Goal: Task Accomplishment & Management: Use online tool/utility

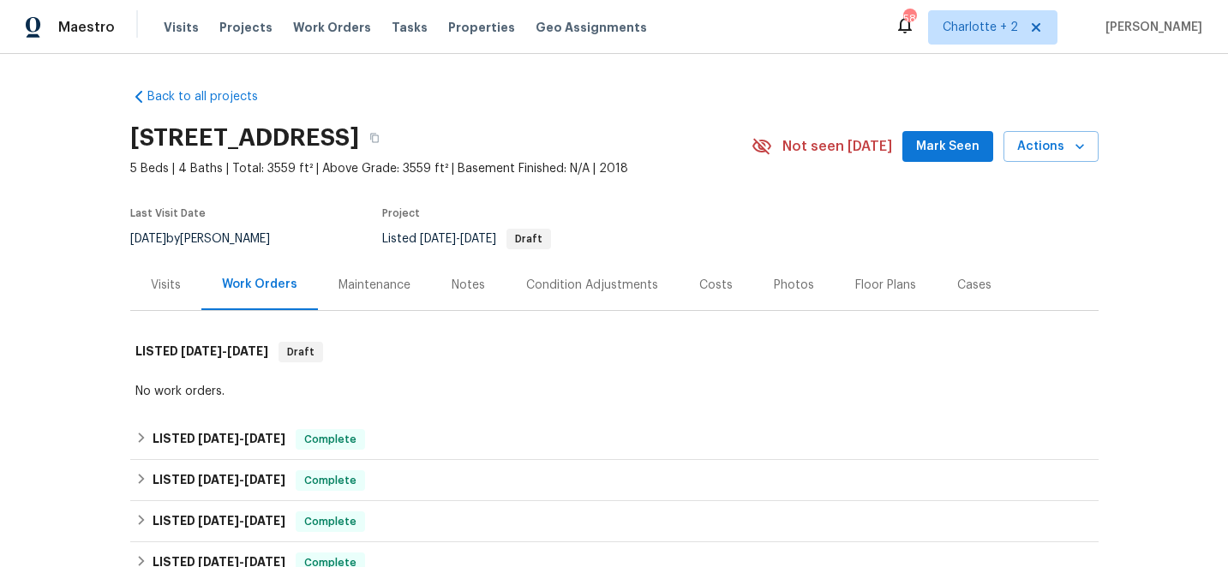
scroll to position [527, 0]
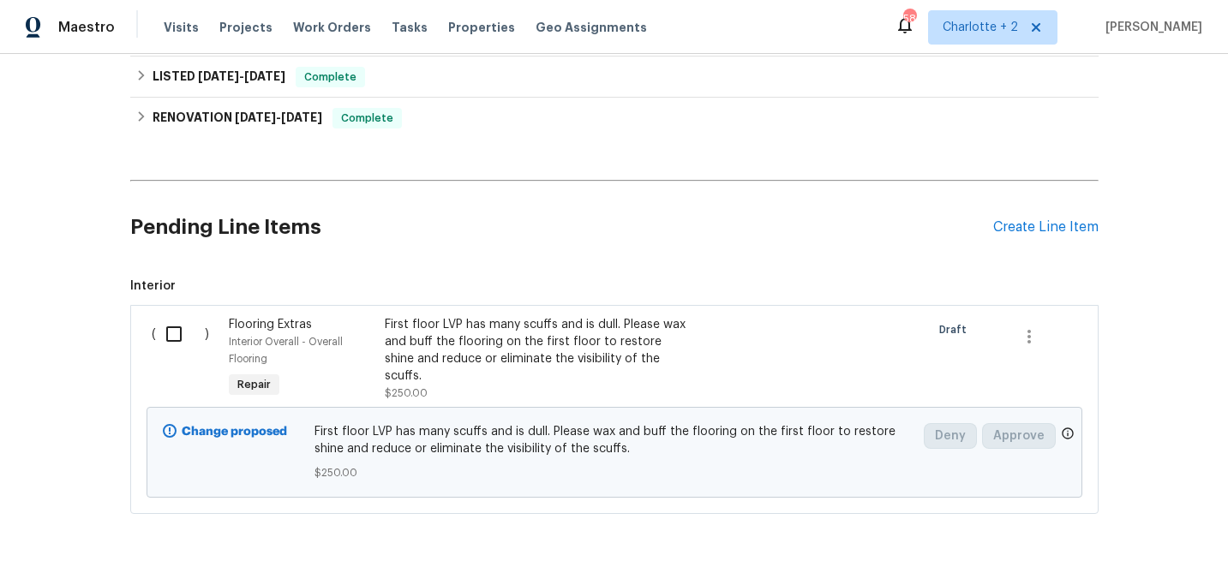
click at [177, 333] on input "checkbox" at bounding box center [180, 334] width 49 height 36
checkbox input "true"
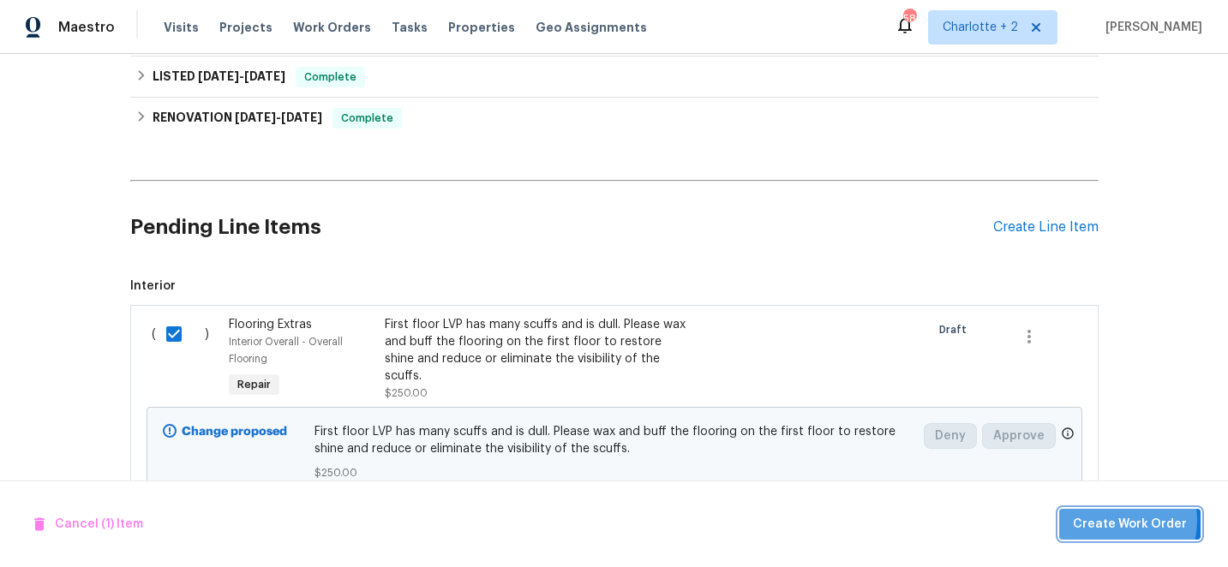
click at [1110, 520] on span "Create Work Order" at bounding box center [1130, 524] width 114 height 21
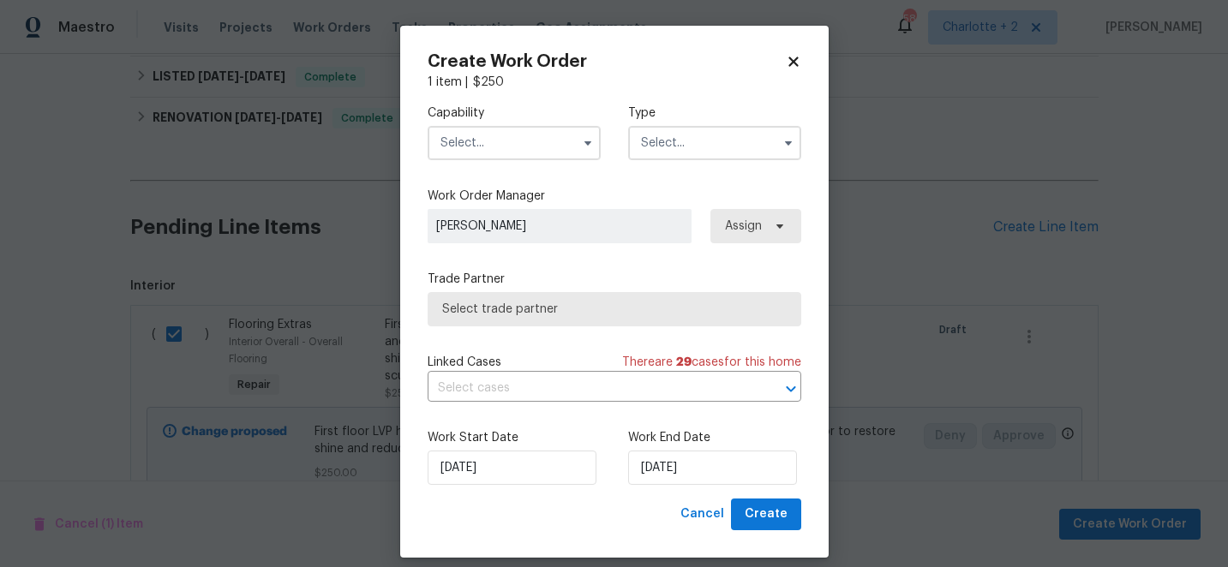
click at [489, 139] on input "text" at bounding box center [514, 143] width 173 height 34
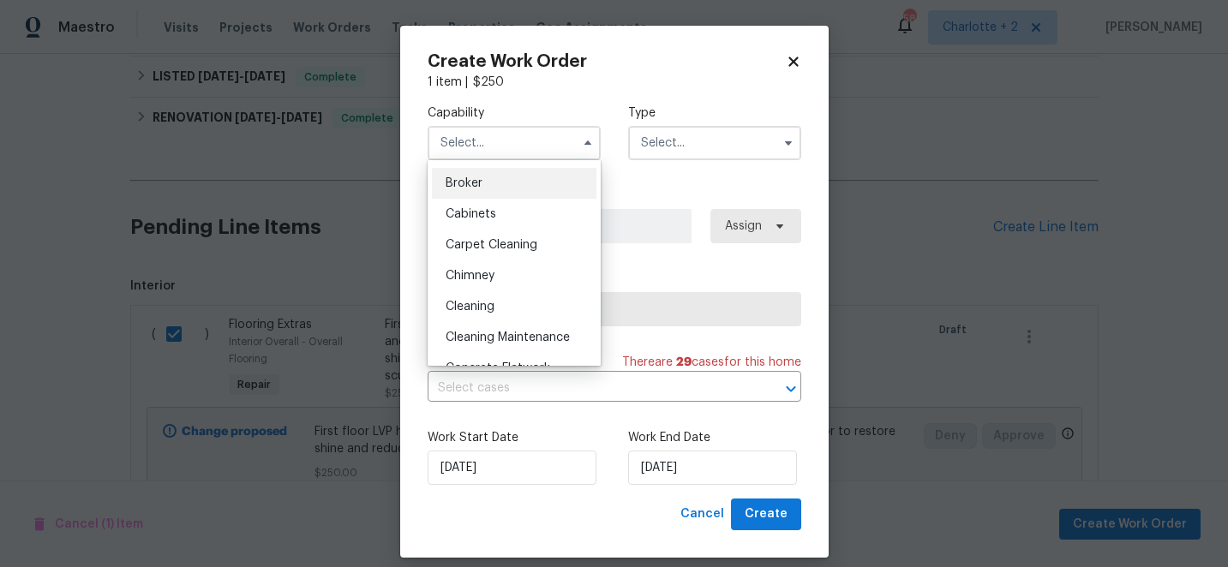
scroll to position [131, 0]
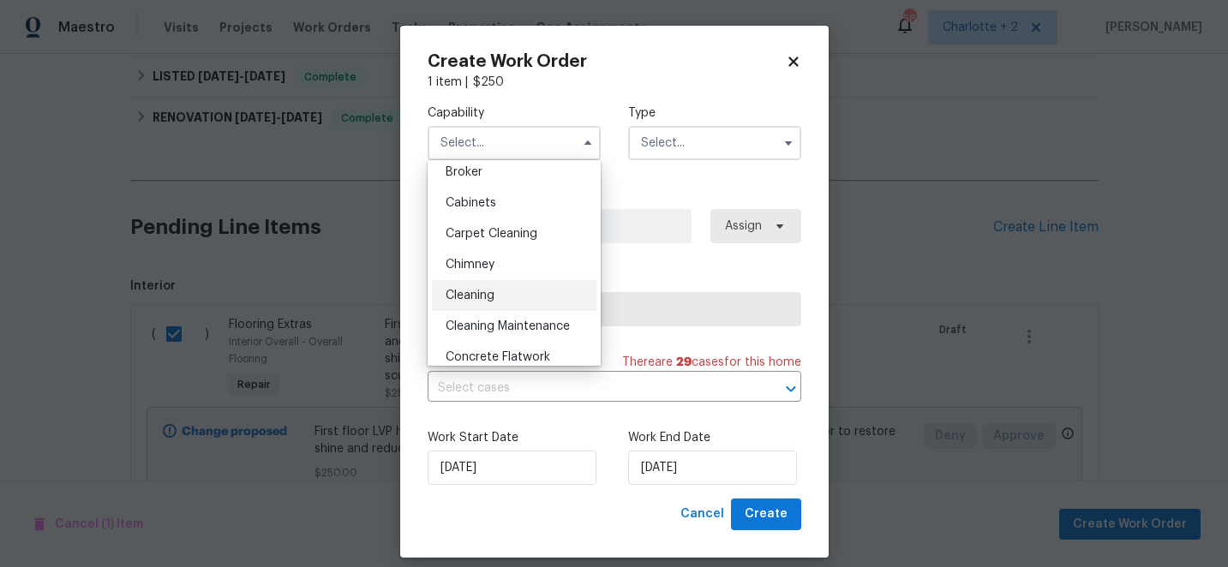
click at [479, 294] on span "Cleaning" at bounding box center [470, 296] width 49 height 12
type input "Cleaning"
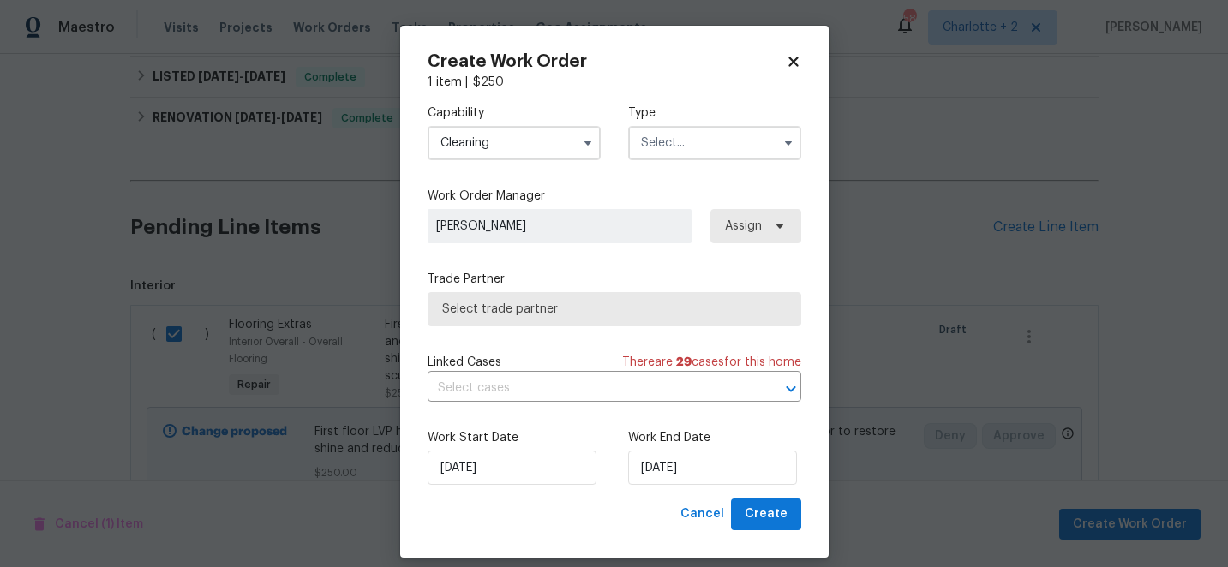
click at [688, 141] on input "text" at bounding box center [714, 143] width 173 height 34
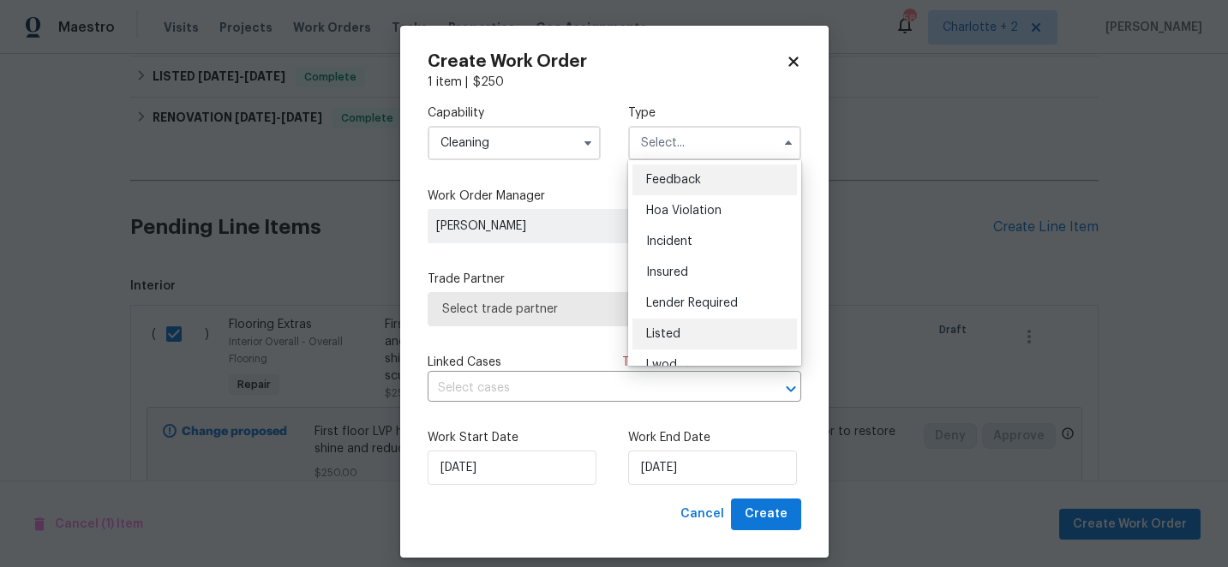
click at [666, 330] on span "Listed" at bounding box center [663, 334] width 34 height 12
type input "Listed"
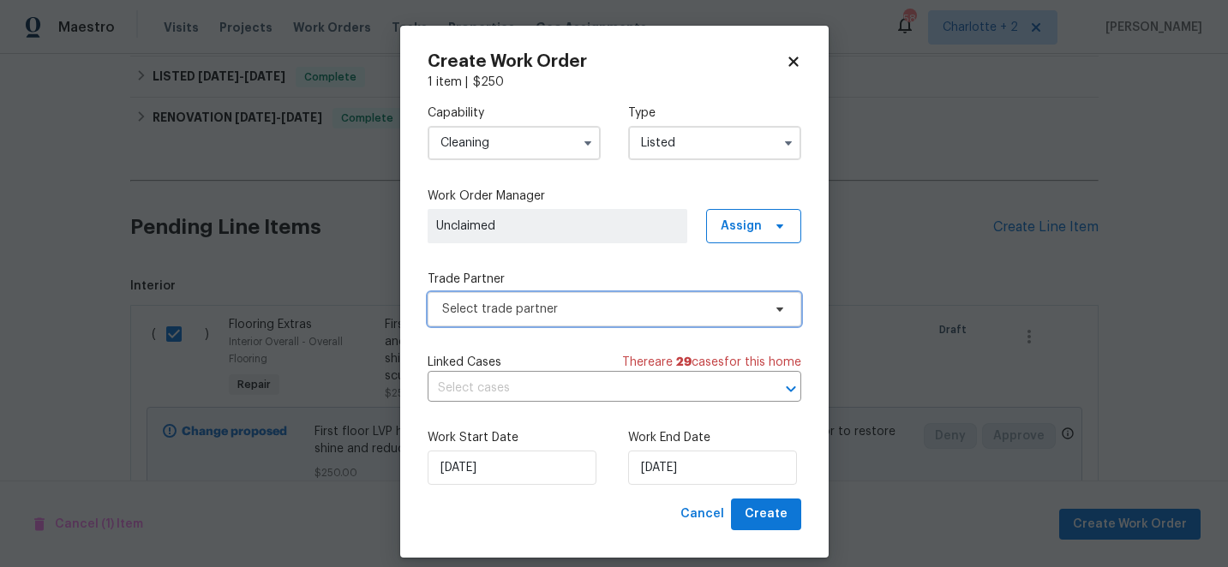
click at [630, 316] on span "Select trade partner" at bounding box center [602, 309] width 320 height 17
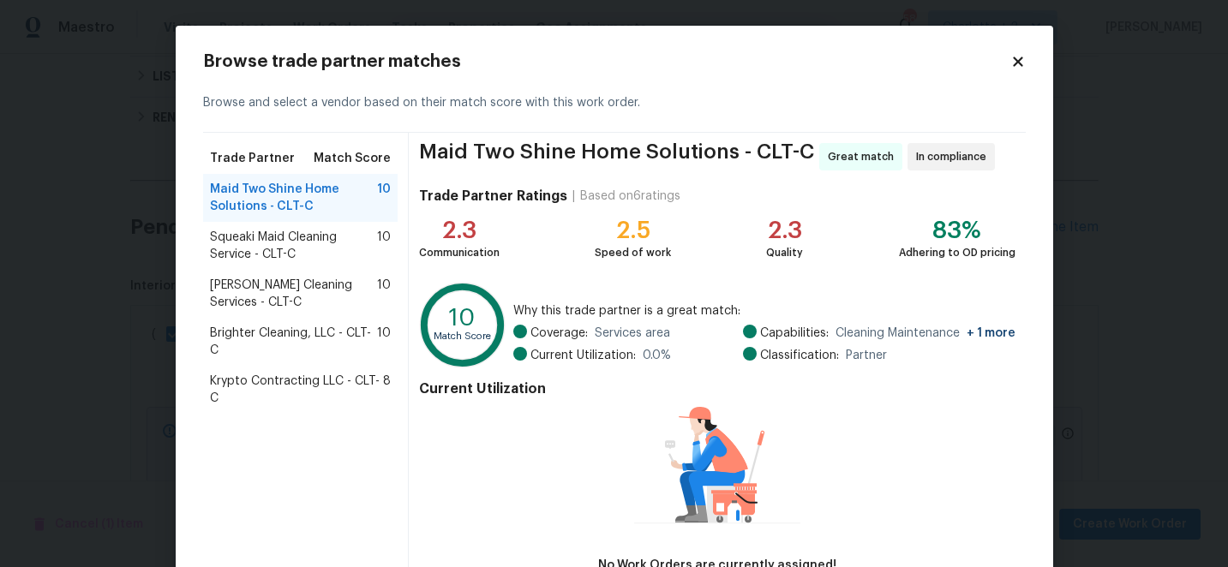
click at [360, 381] on span "Krypto Contracting LLC - CLT-C" at bounding box center [297, 390] width 174 height 34
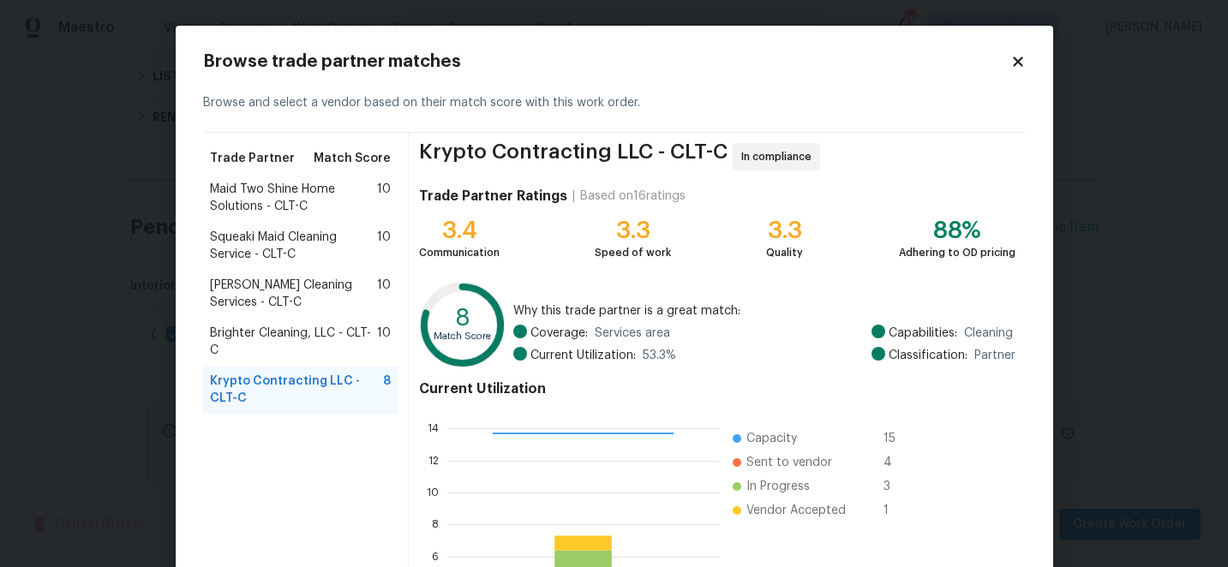
scroll to position [189, 0]
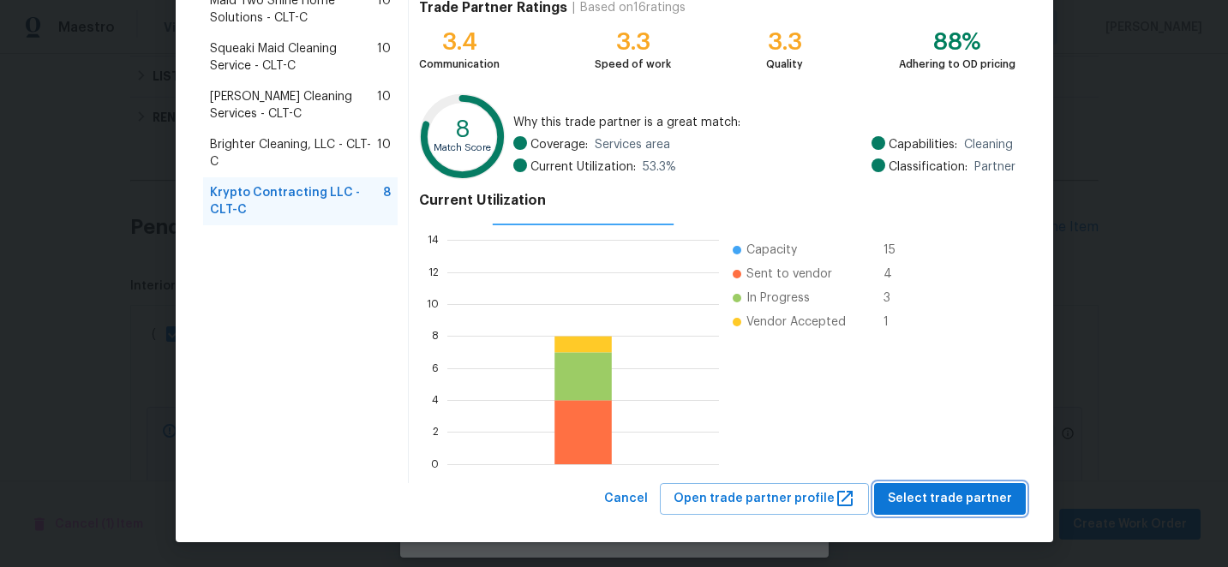
click at [966, 507] on span "Select trade partner" at bounding box center [950, 498] width 124 height 21
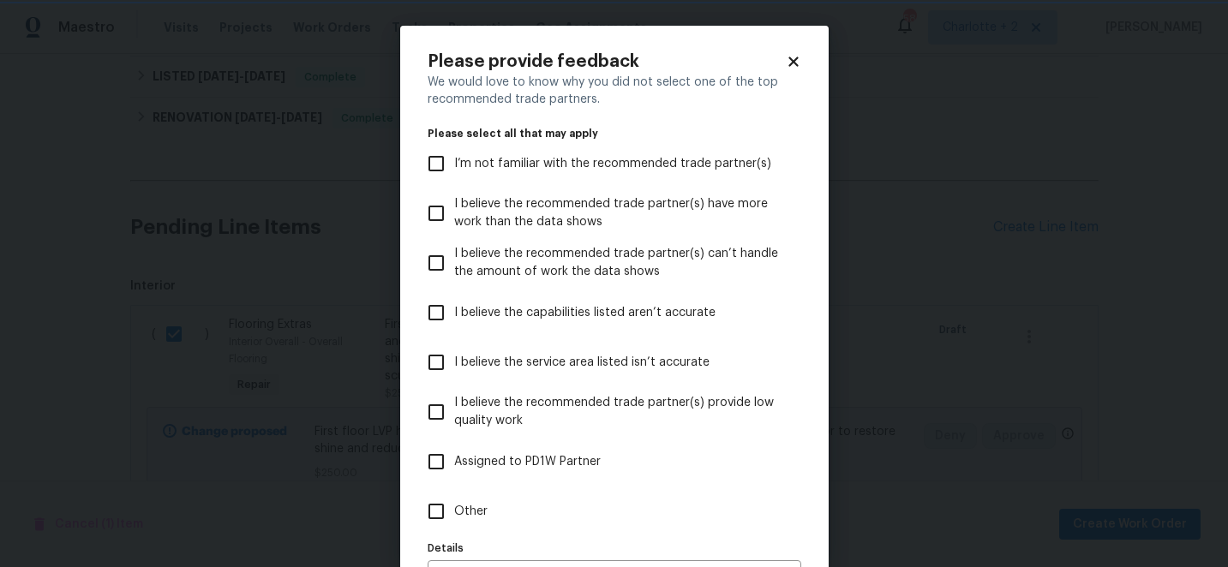
scroll to position [0, 0]
click at [431, 357] on input "I believe the service area listed isn’t accurate" at bounding box center [436, 362] width 36 height 36
checkbox input "true"
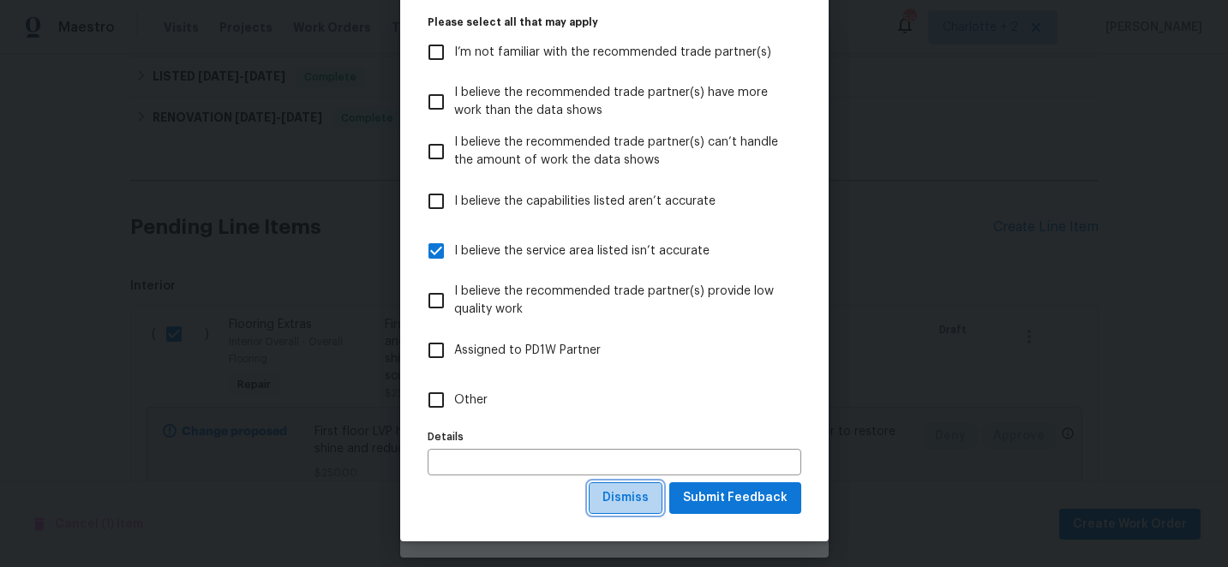
click at [631, 493] on span "Dismiss" at bounding box center [625, 498] width 46 height 21
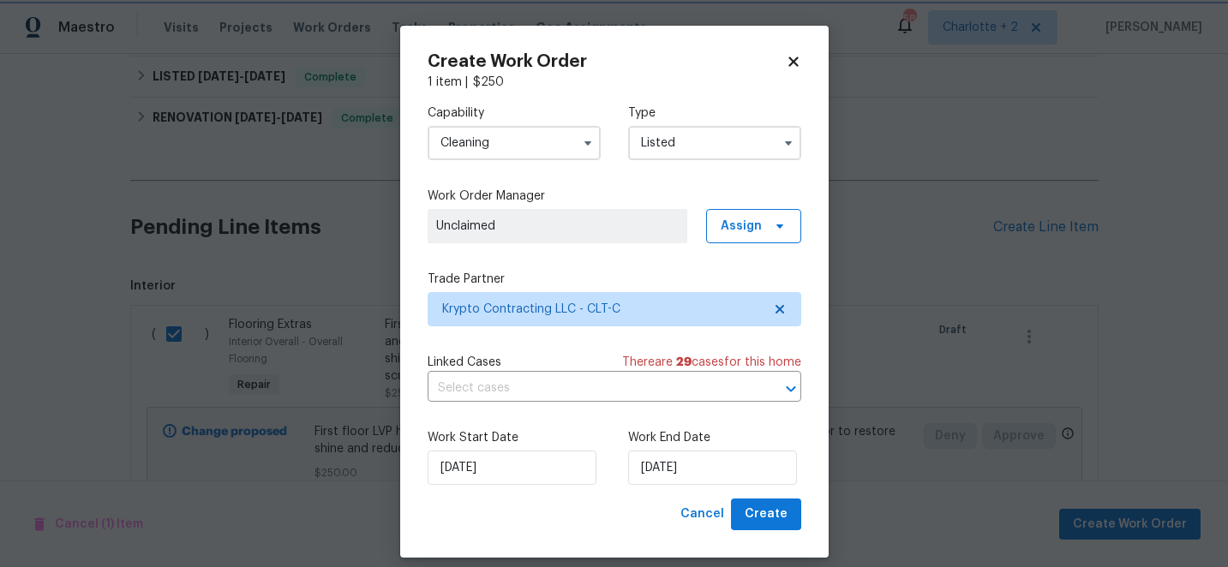
scroll to position [0, 0]
click at [727, 462] on input "[DATE]" at bounding box center [712, 468] width 169 height 34
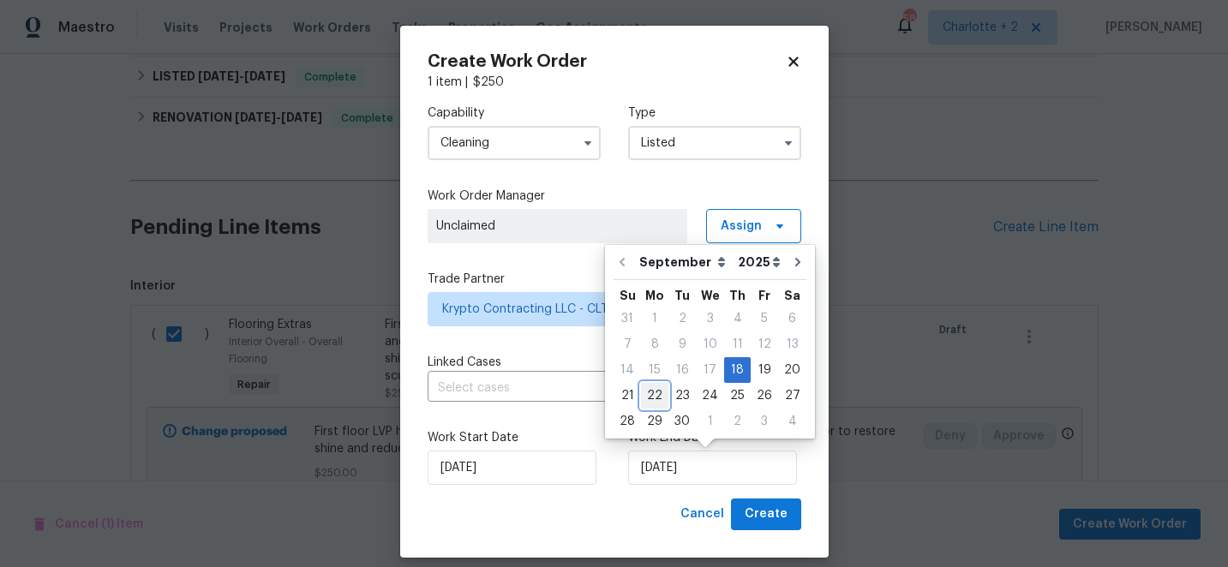
click at [655, 400] on div "22" at bounding box center [654, 396] width 27 height 24
type input "[DATE]"
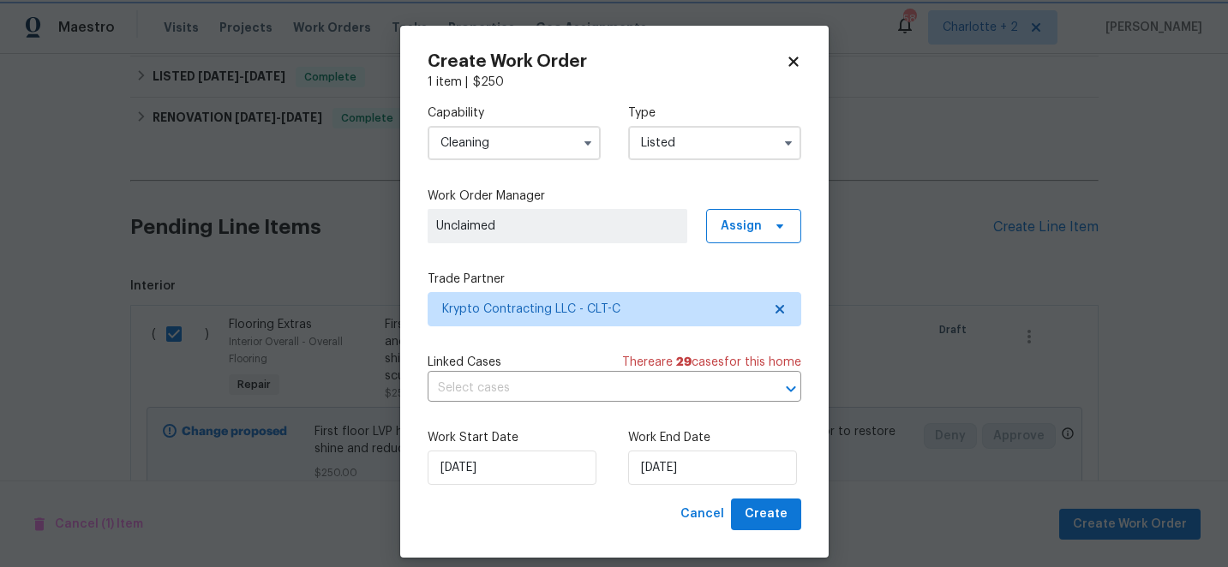
scroll to position [16, 0]
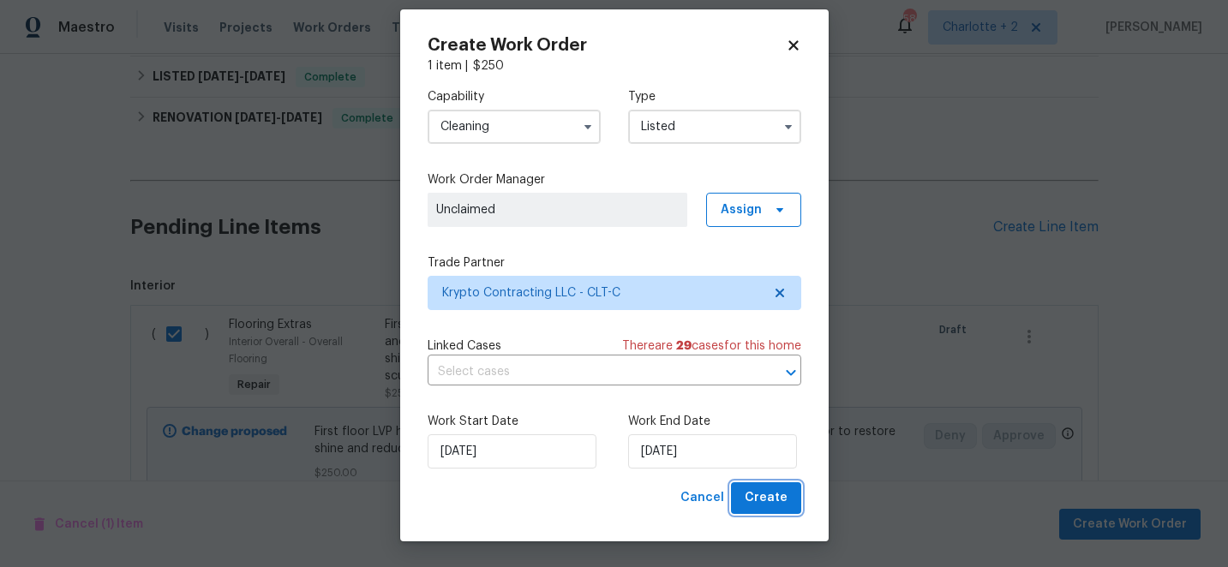
click at [762, 502] on span "Create" at bounding box center [766, 498] width 43 height 21
checkbox input "false"
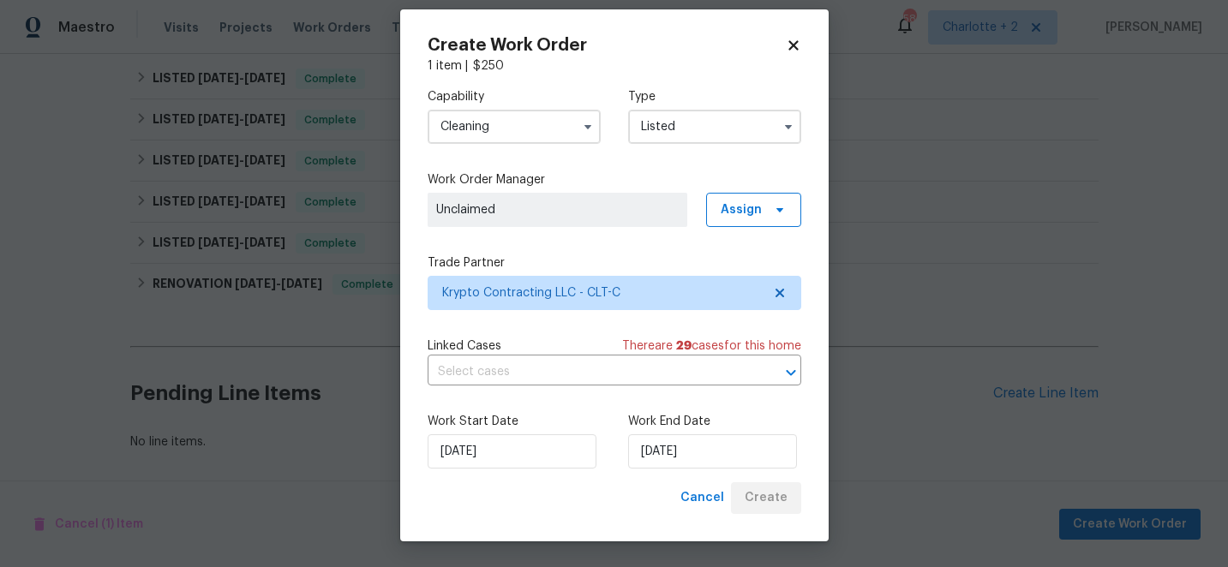
scroll to position [406, 0]
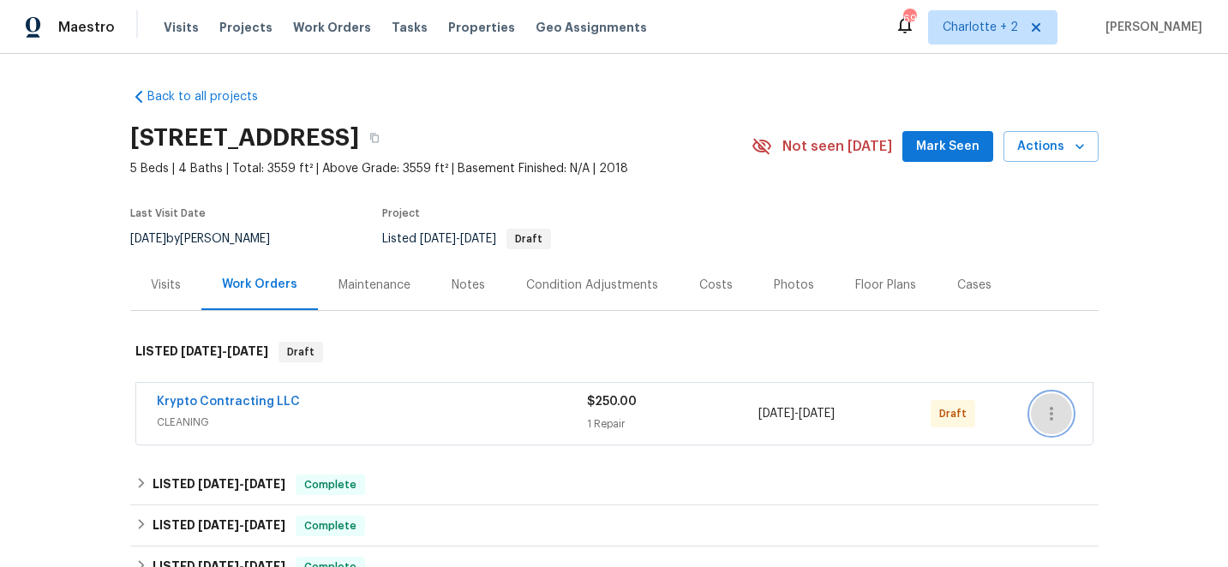
click at [1052, 407] on icon "button" at bounding box center [1051, 414] width 21 height 21
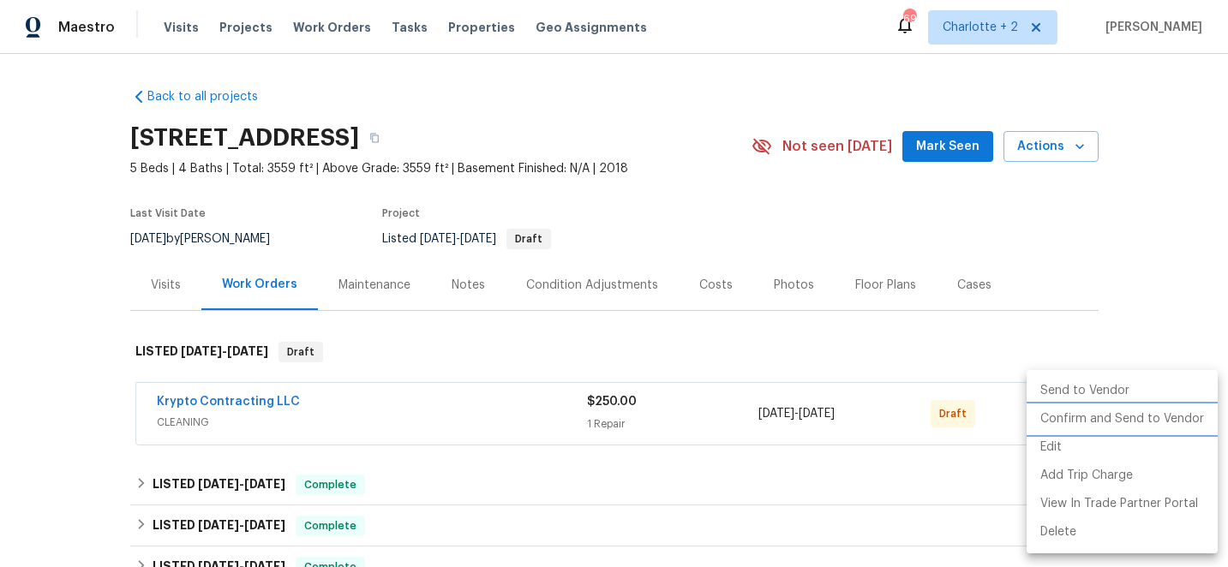
click at [1073, 418] on li "Confirm and Send to Vendor" at bounding box center [1121, 419] width 191 height 28
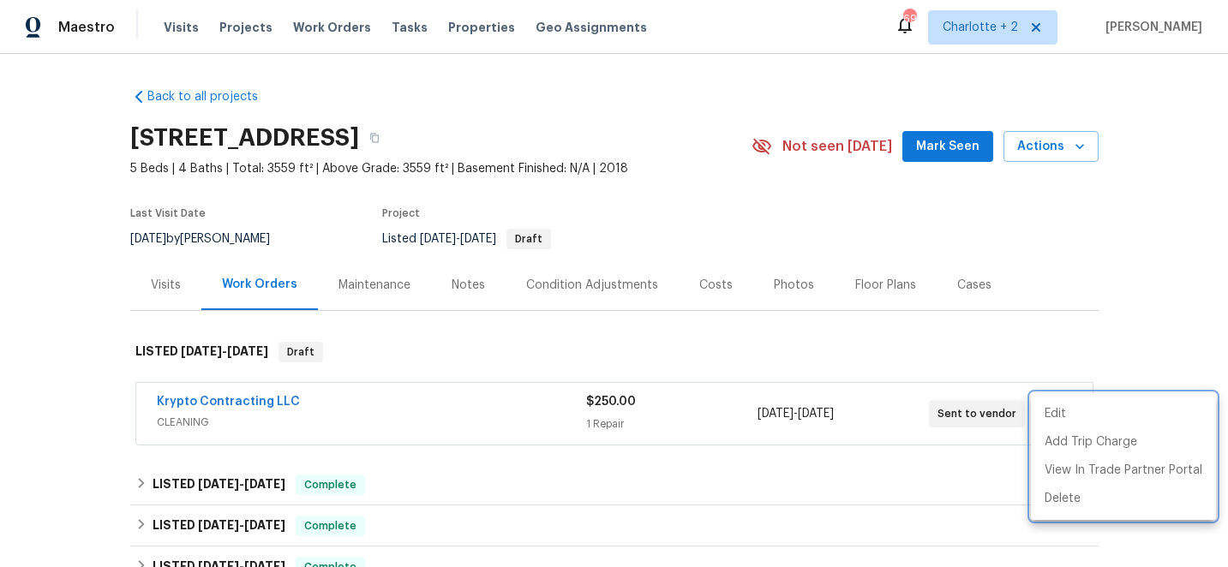
click at [1143, 236] on div at bounding box center [614, 283] width 1228 height 567
